Goal: Task Accomplishment & Management: Complete application form

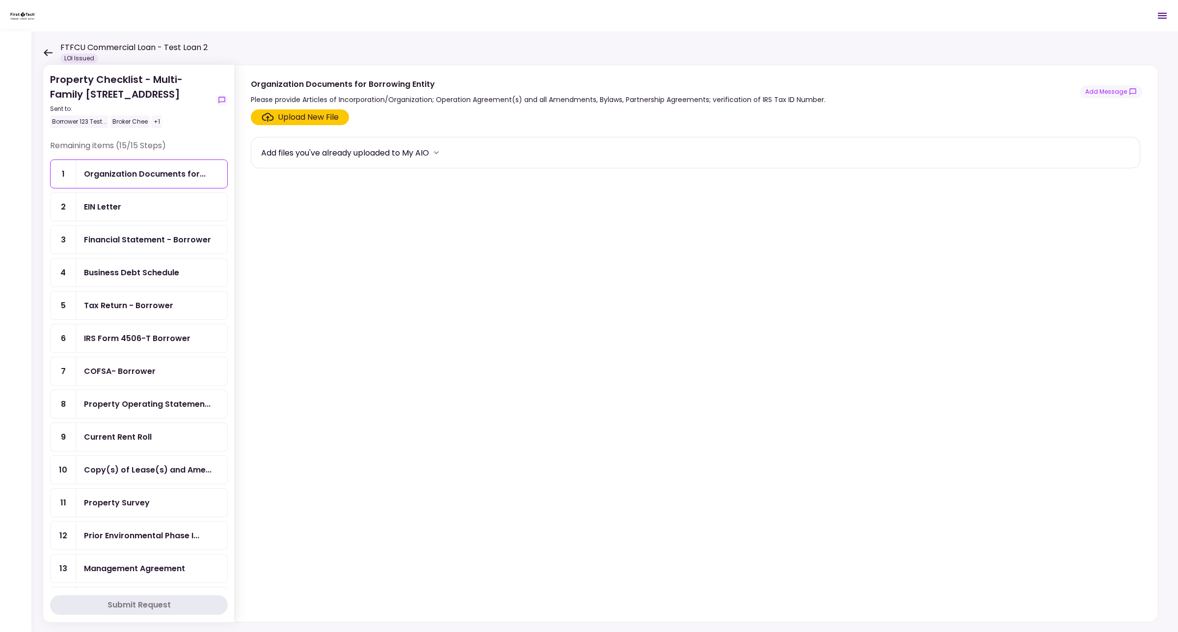
click at [439, 152] on icon "more" at bounding box center [436, 152] width 5 height 3
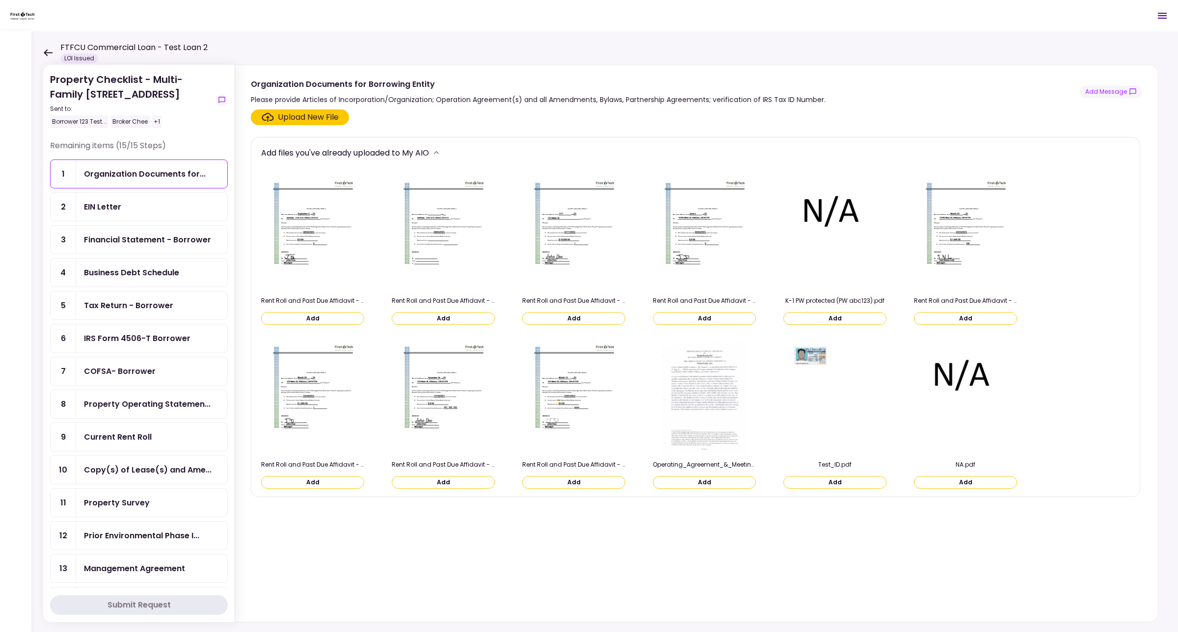
click at [459, 120] on div "Upload New File" at bounding box center [695, 117] width 889 height 16
click at [441, 148] on icon "more" at bounding box center [436, 153] width 10 height 10
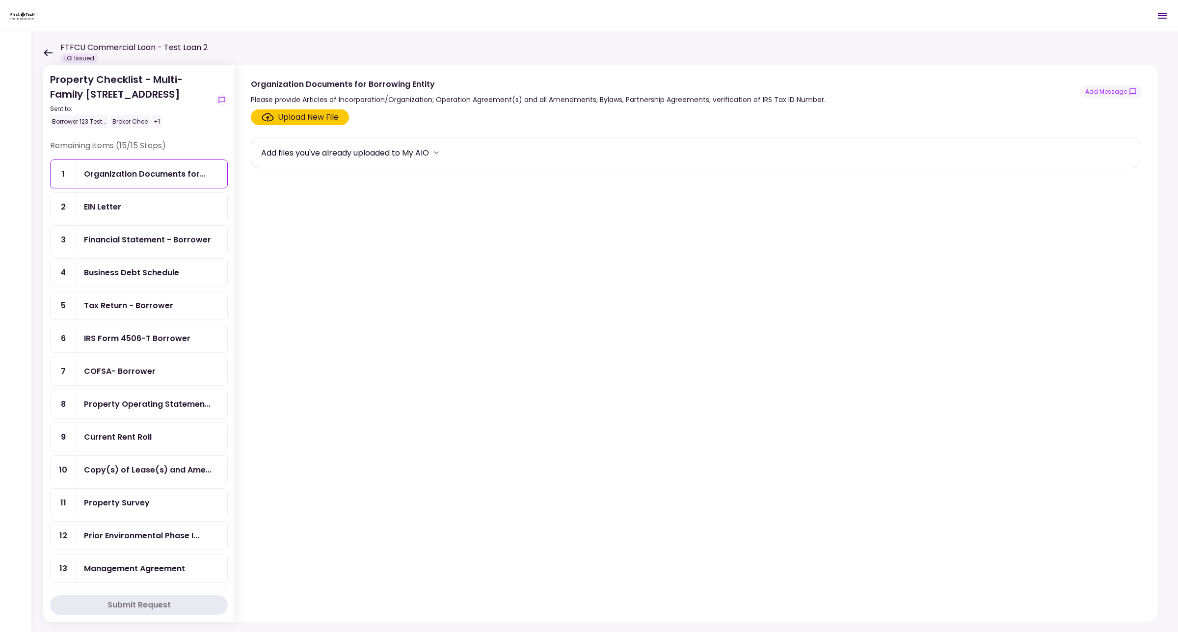
click at [439, 153] on icon "more" at bounding box center [436, 152] width 5 height 3
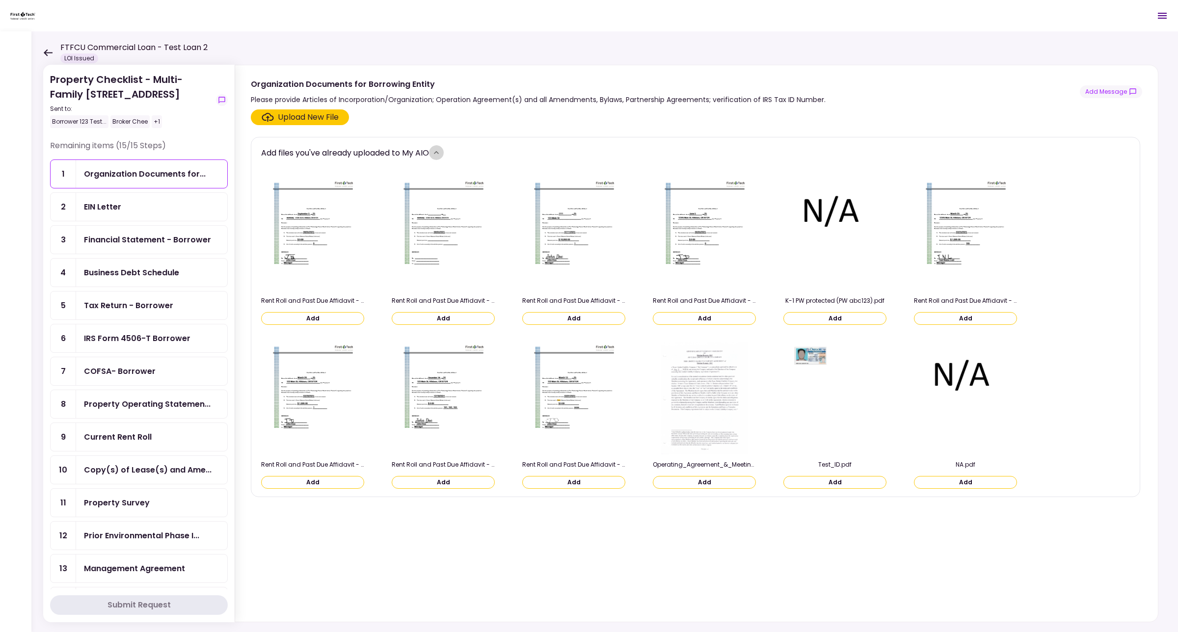
click at [440, 153] on icon "more" at bounding box center [436, 153] width 10 height 10
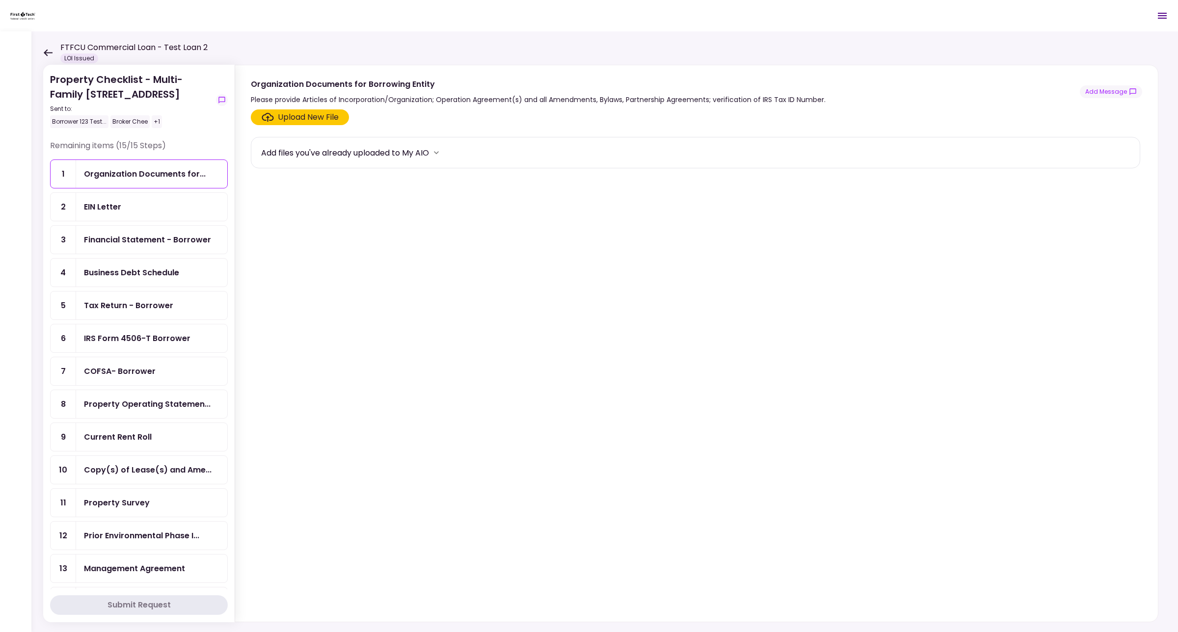
click at [124, 213] on div "EIN Letter" at bounding box center [151, 207] width 135 height 12
click at [136, 188] on div "Organization Documents for..." at bounding box center [151, 174] width 151 height 28
click at [123, 213] on div "EIN Letter" at bounding box center [151, 207] width 135 height 12
click at [276, 115] on div "Upload New File" at bounding box center [300, 117] width 77 height 12
click at [0, 0] on input "Upload New File" at bounding box center [0, 0] width 0 height 0
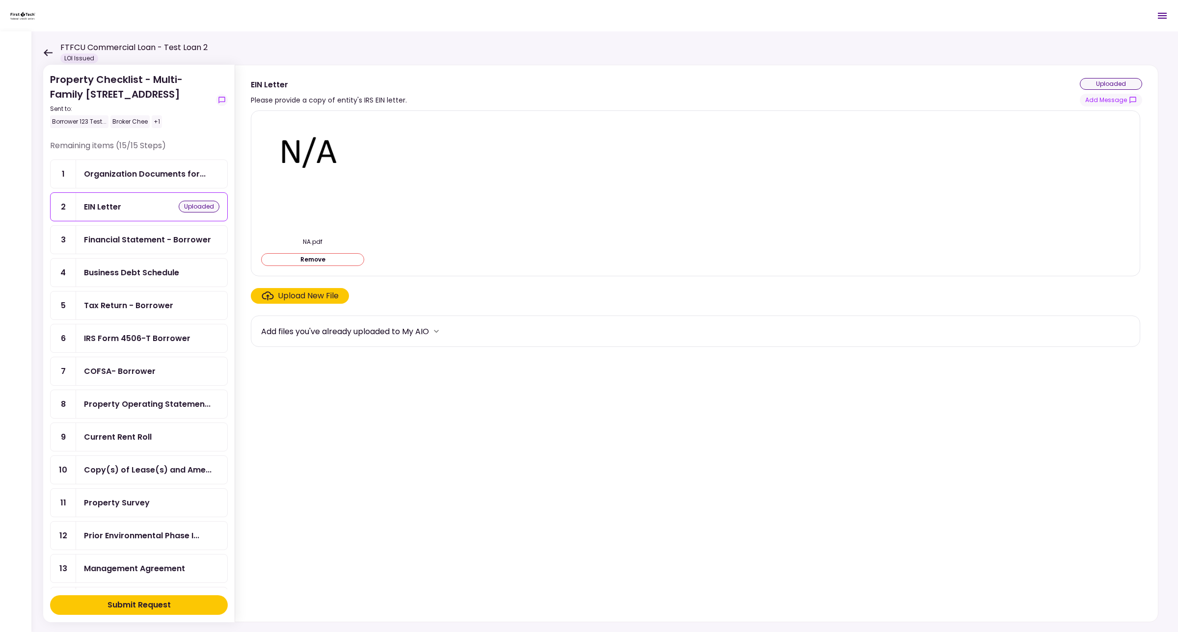
click at [138, 605] on div "Submit Request" at bounding box center [138, 605] width 63 height 12
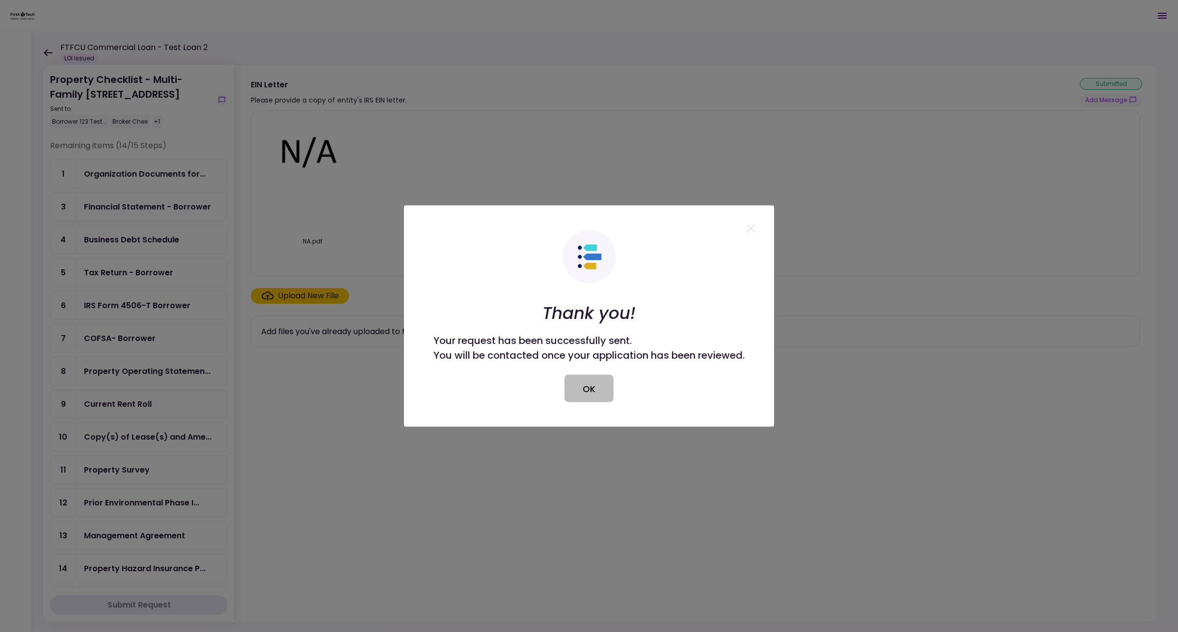
click at [577, 384] on button "OK" at bounding box center [588, 388] width 49 height 27
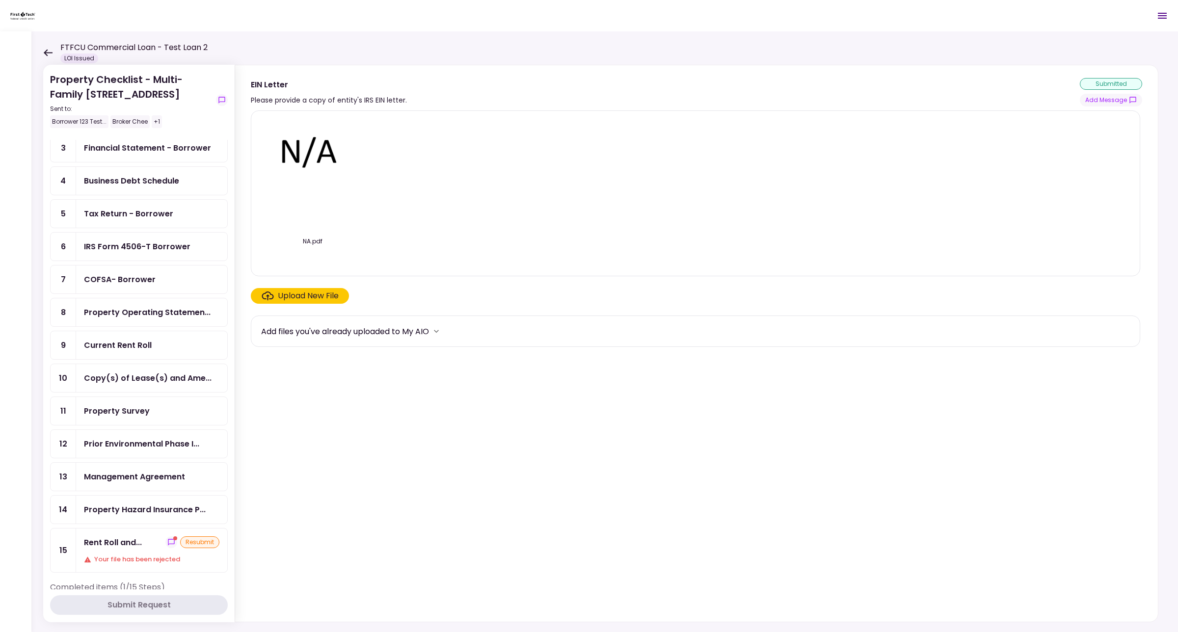
scroll to position [109, 0]
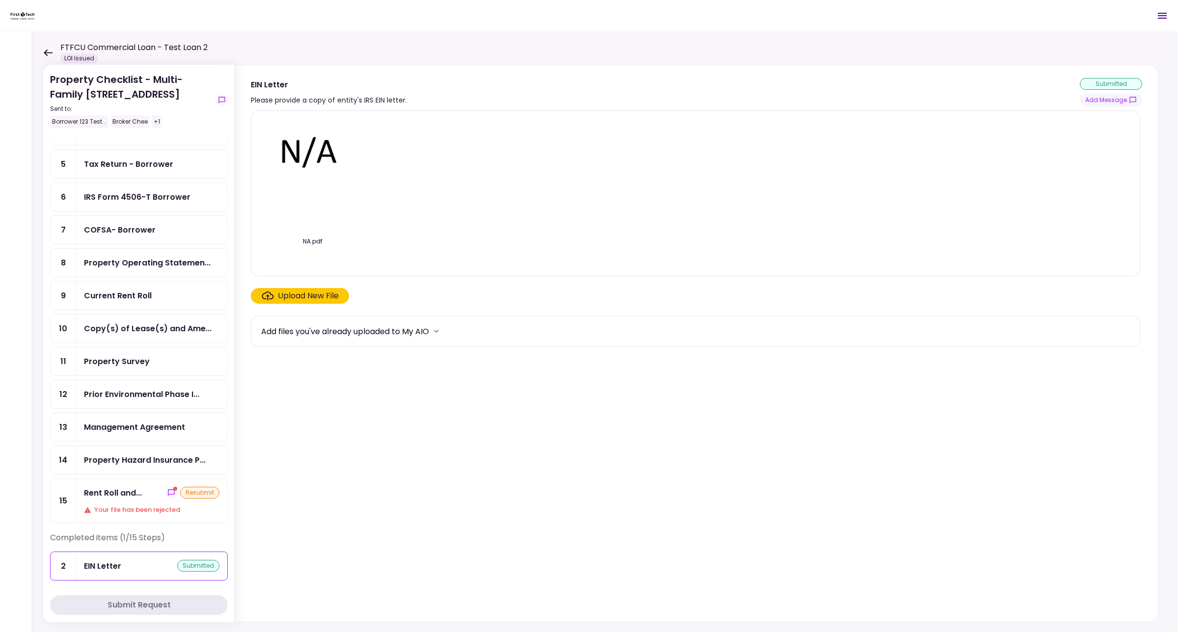
click at [126, 203] on div "IRS Form 4506-T Borrower" at bounding box center [137, 197] width 107 height 12
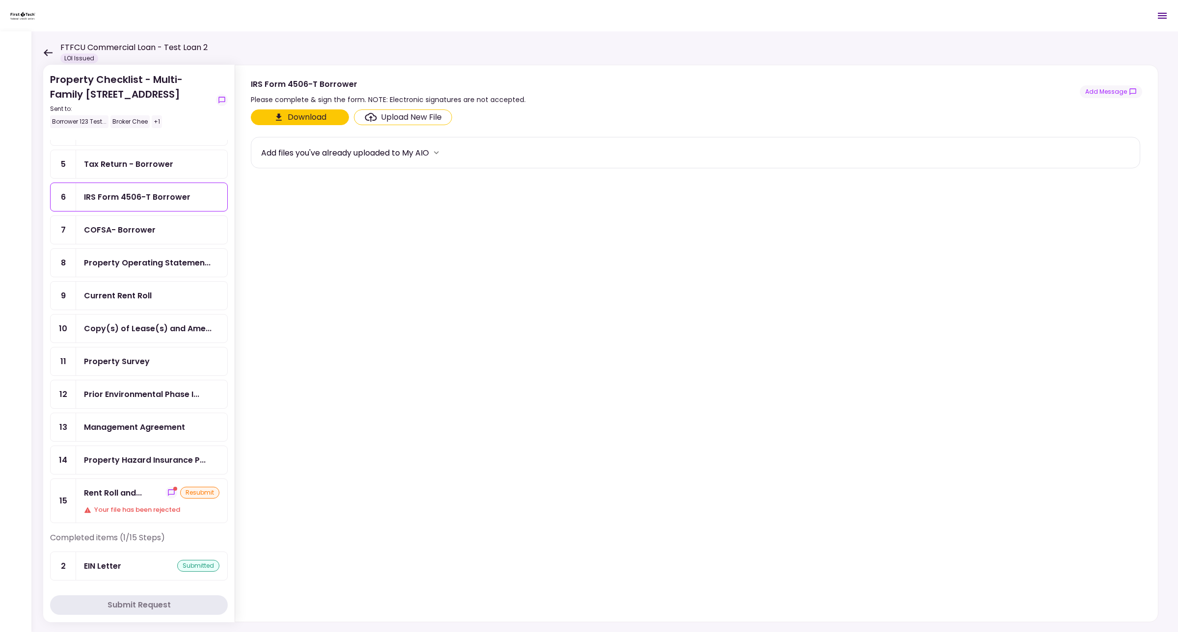
click at [437, 151] on icon "more" at bounding box center [436, 153] width 10 height 10
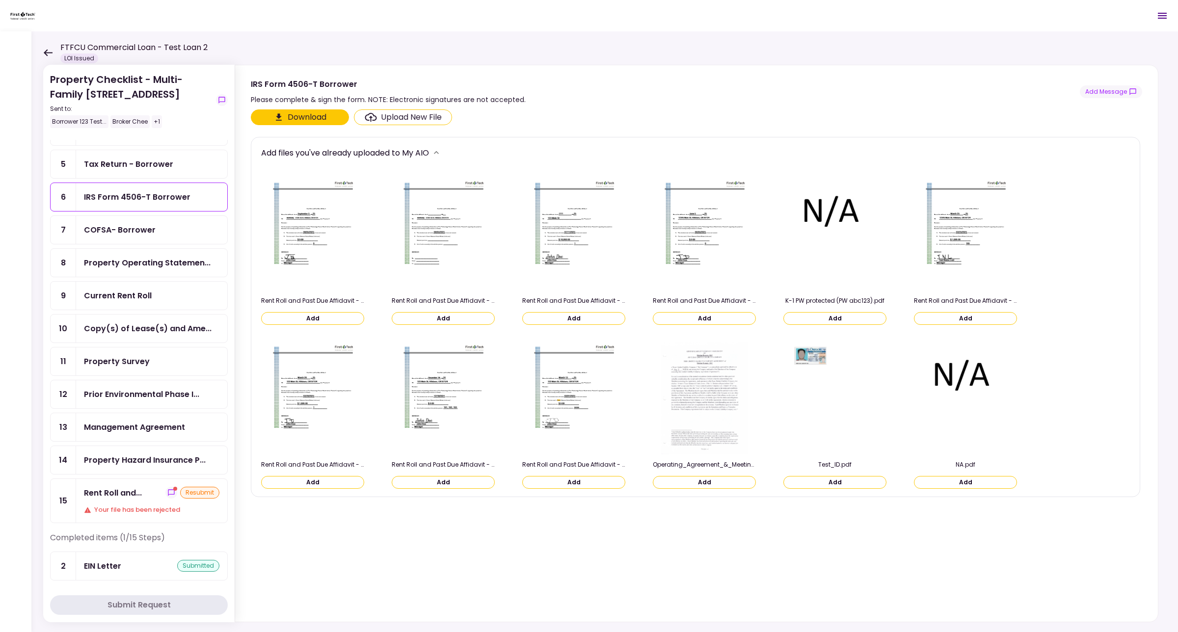
click at [969, 480] on button "Add" at bounding box center [965, 482] width 103 height 13
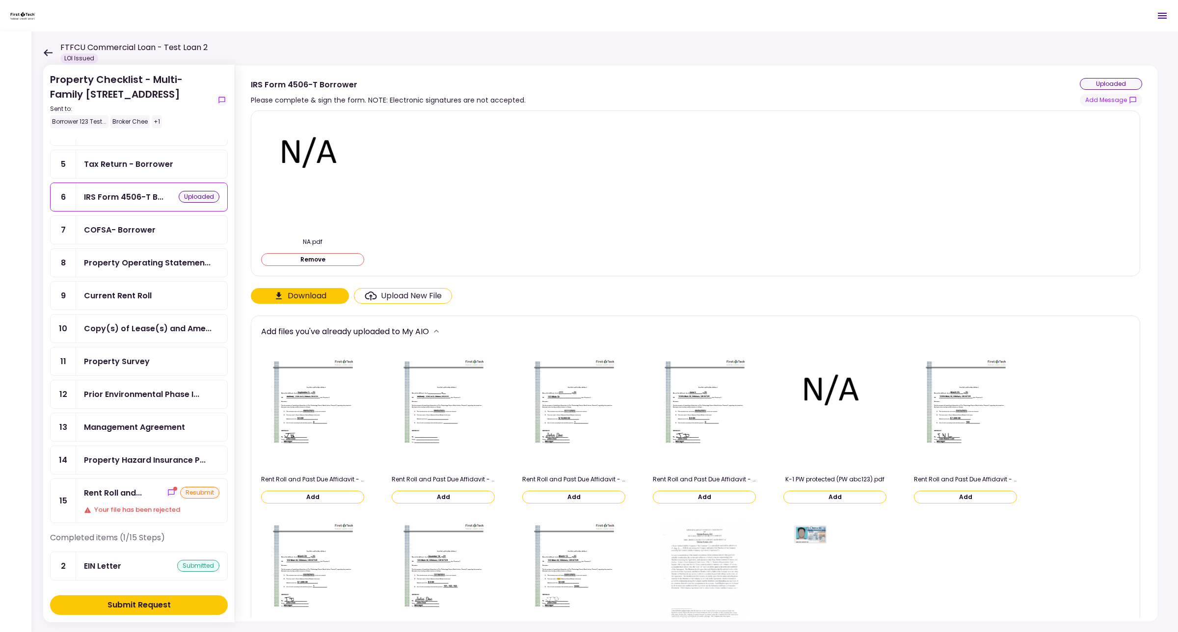
click at [127, 604] on div "Submit Request" at bounding box center [138, 605] width 63 height 12
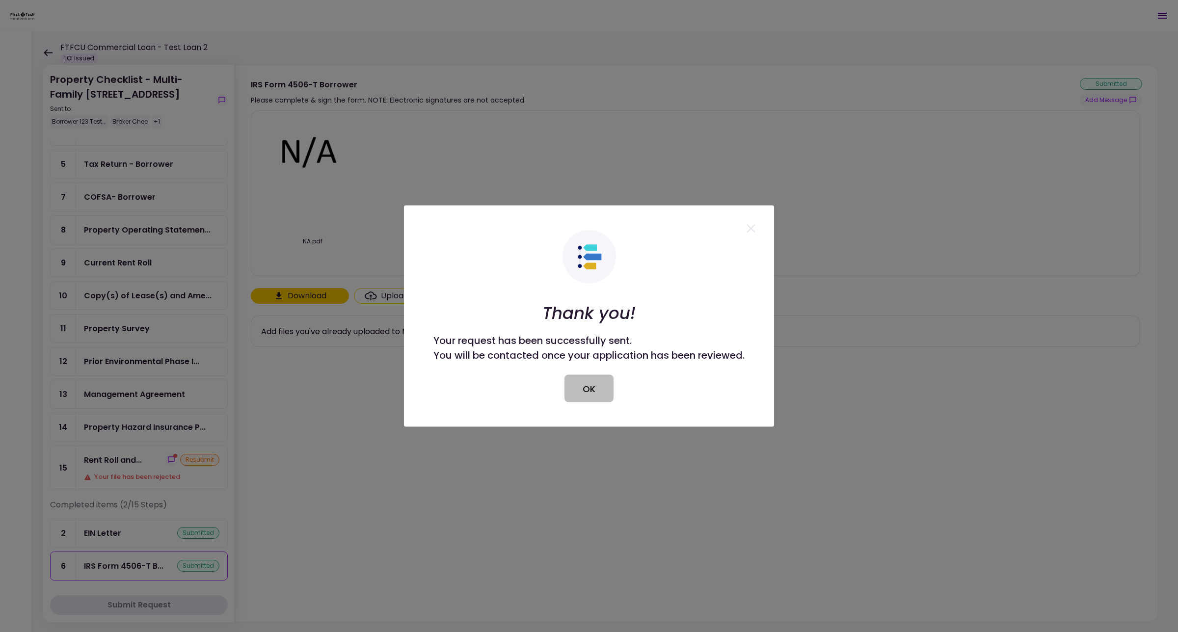
click at [590, 395] on button "OK" at bounding box center [588, 388] width 49 height 27
